Goal: Task Accomplishment & Management: Use online tool/utility

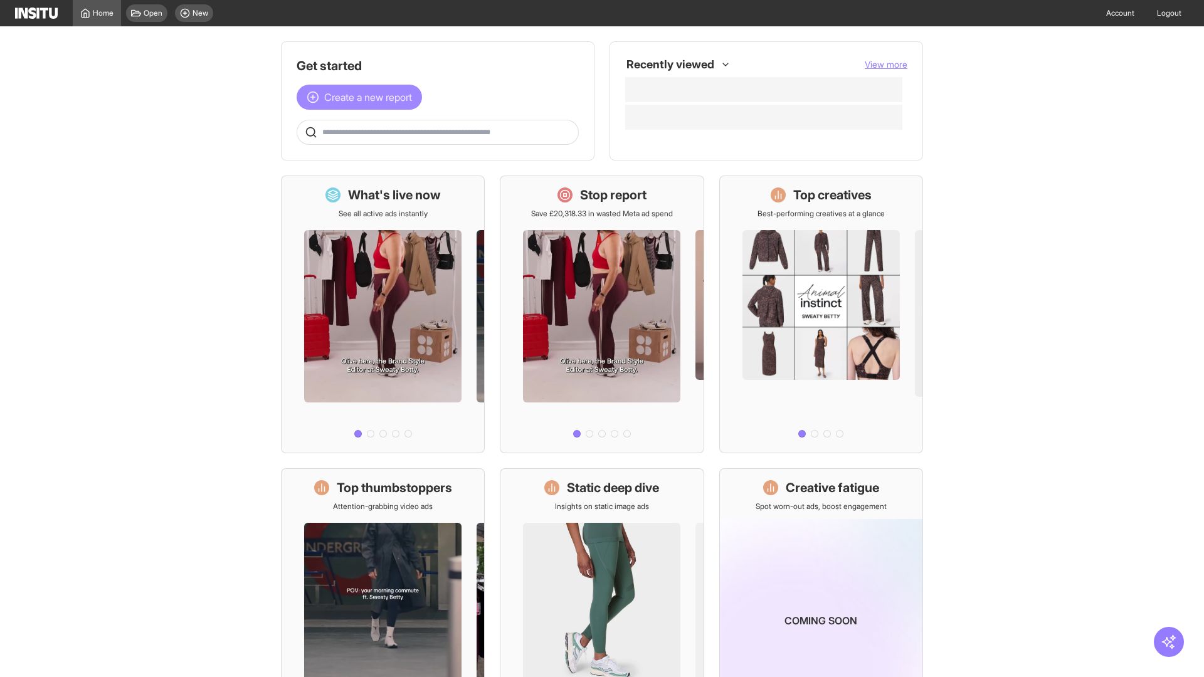
click at [363, 97] on span "Create a new report" at bounding box center [368, 97] width 88 height 15
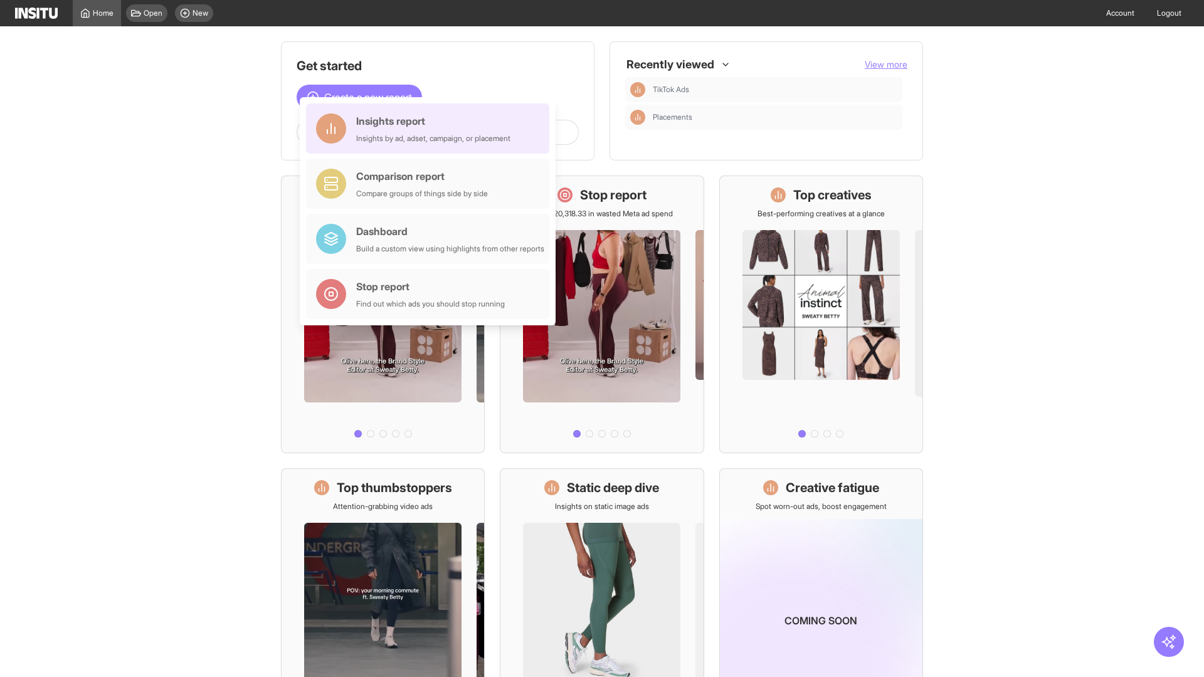
click at [431, 129] on div "Insights report Insights by ad, adset, campaign, or placement" at bounding box center [433, 129] width 154 height 30
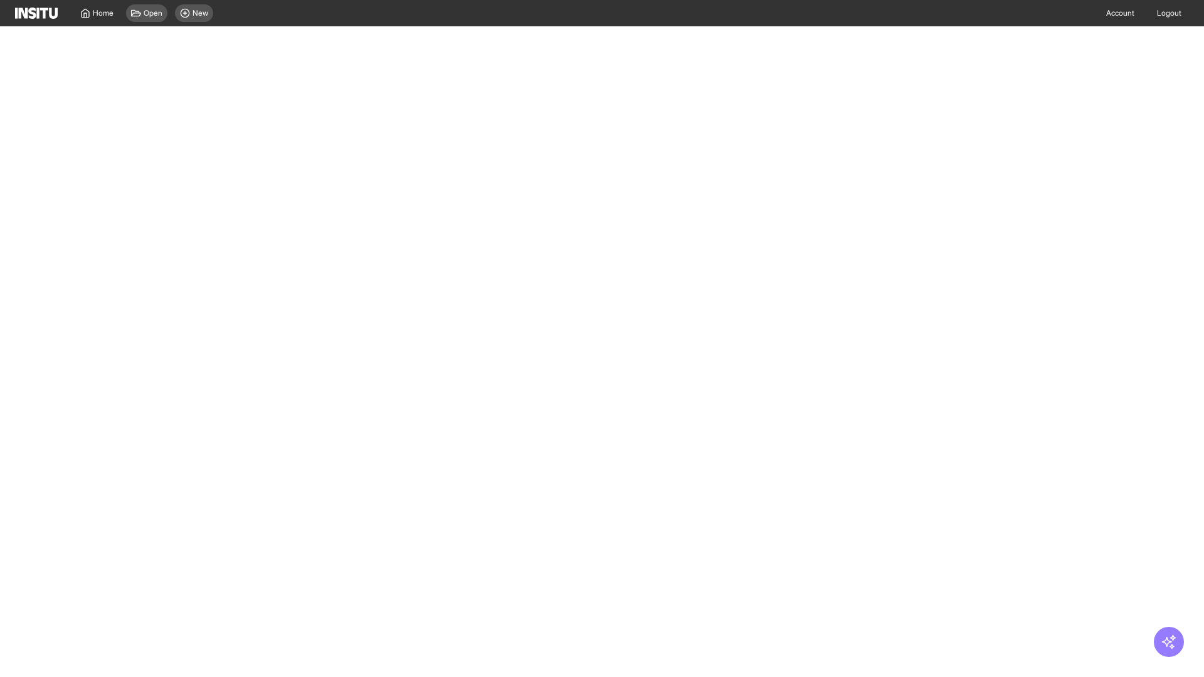
select select "**"
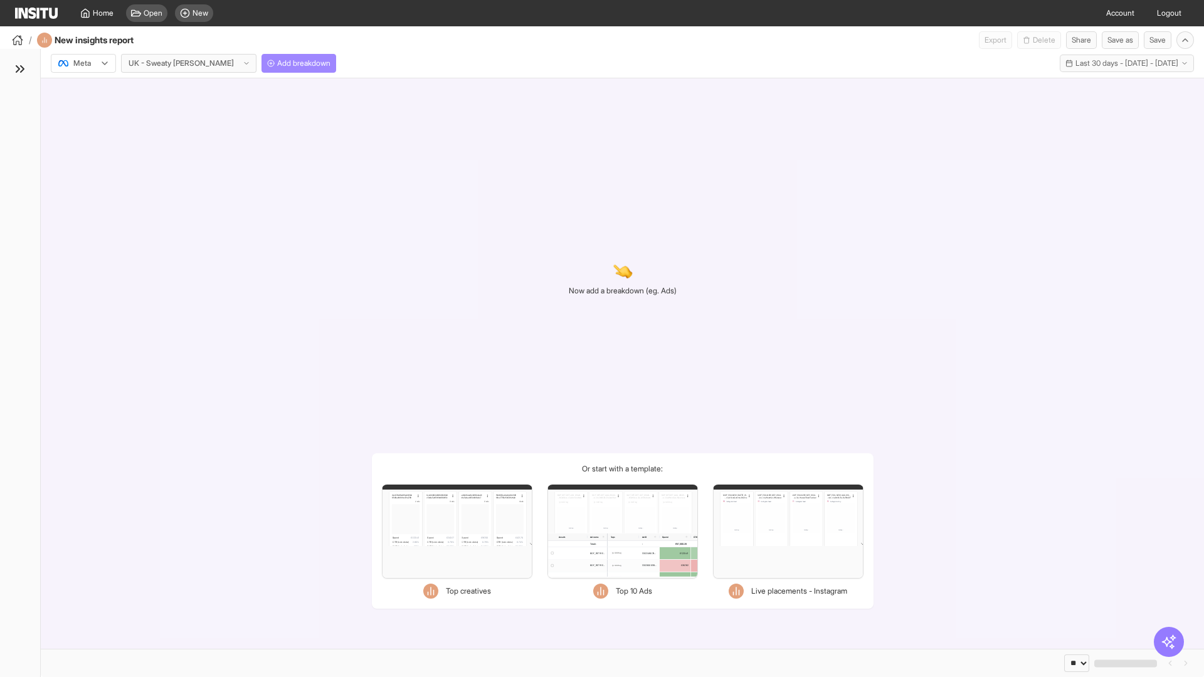
click at [277, 63] on span "Add breakdown" at bounding box center [303, 63] width 53 height 10
